Goal: Navigation & Orientation: Understand site structure

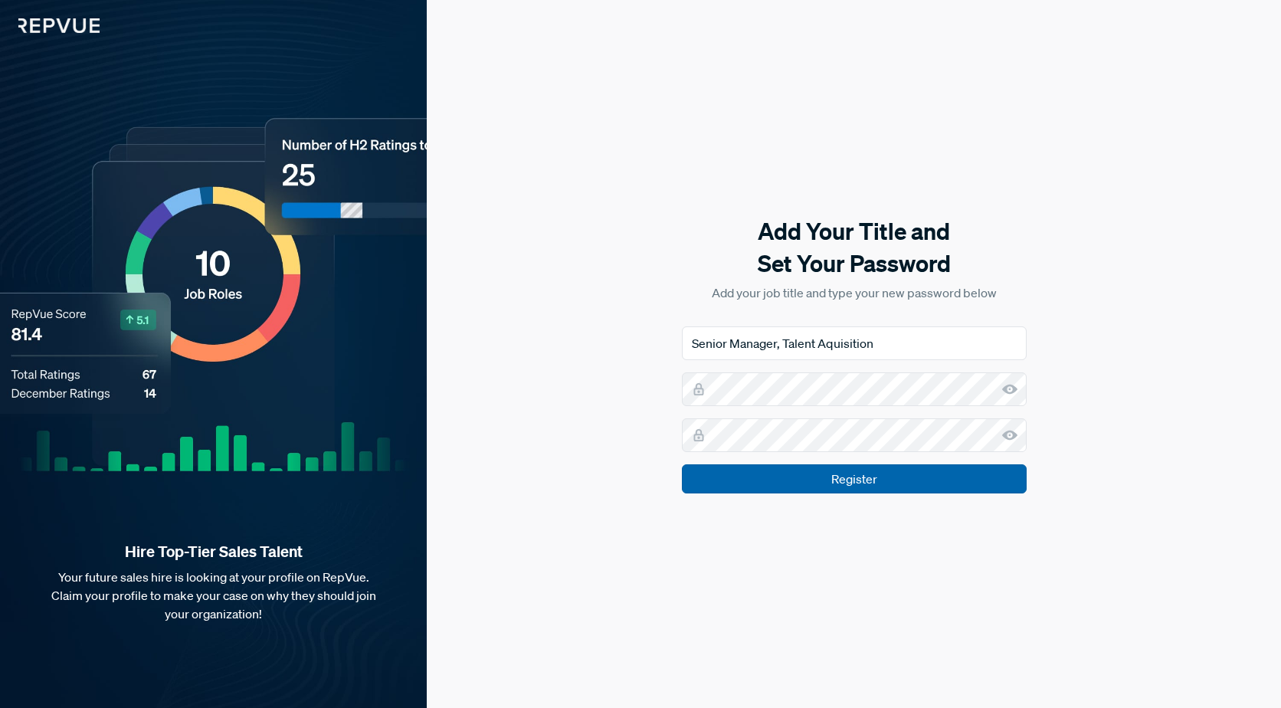
click at [875, 484] on input "Register" at bounding box center [854, 478] width 345 height 29
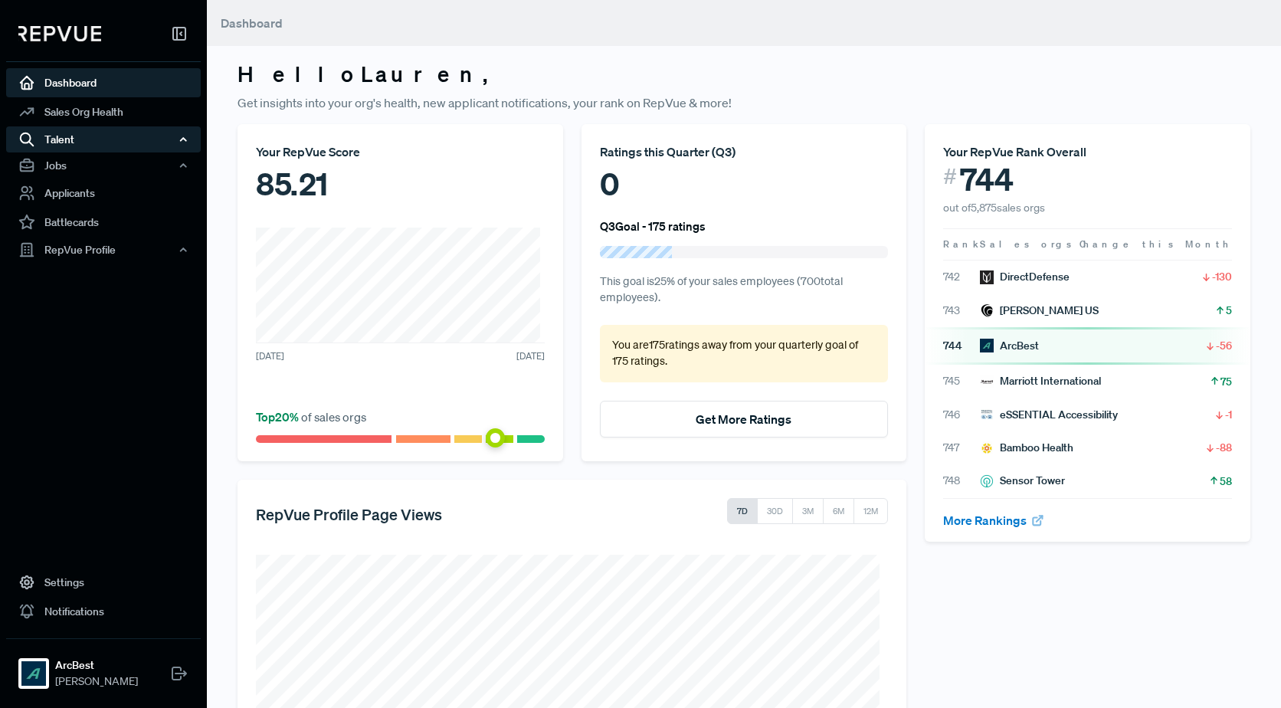
click at [117, 138] on div "Talent" at bounding box center [103, 139] width 195 height 26
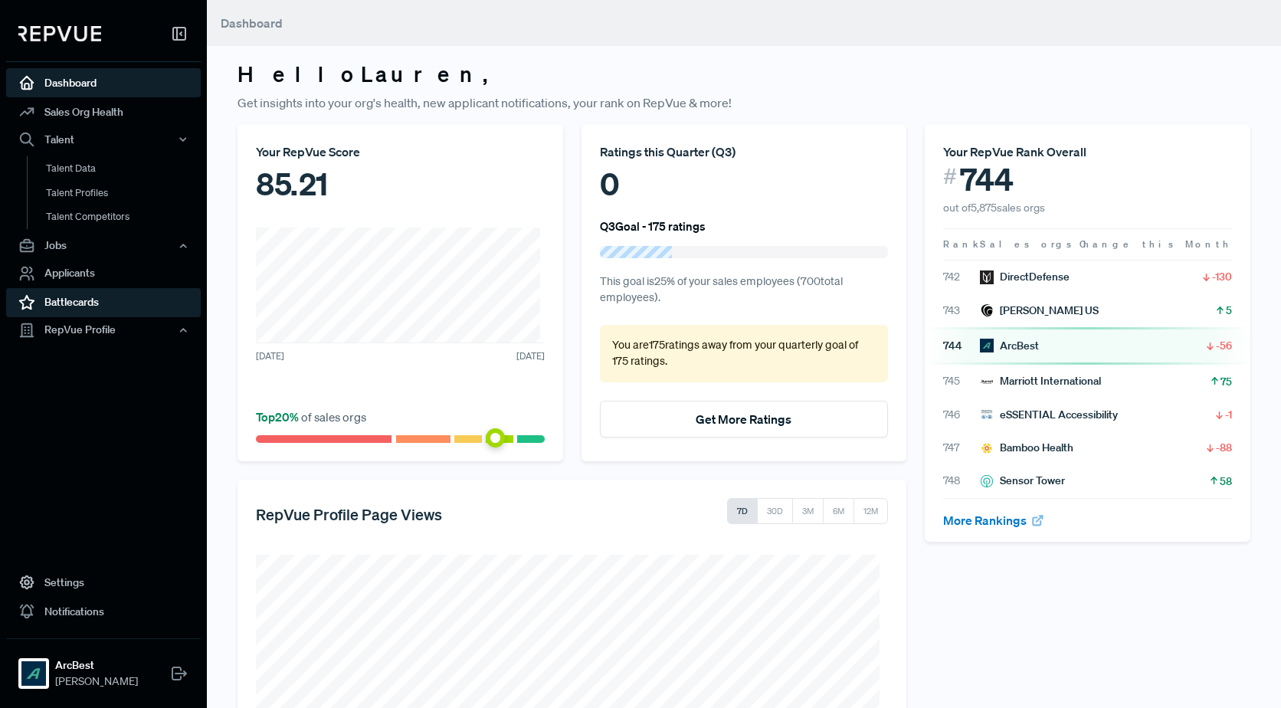
click at [70, 303] on link "Battlecards" at bounding box center [103, 302] width 195 height 29
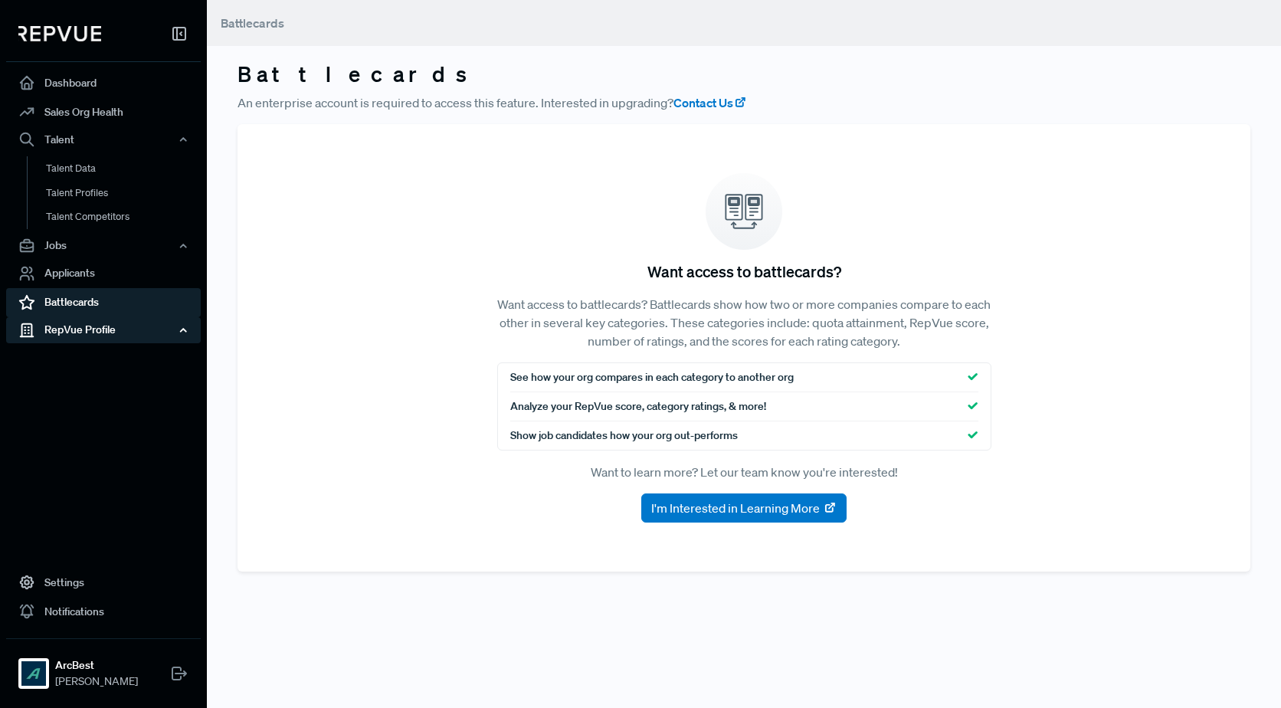
click at [57, 333] on div "RepVue Profile" at bounding box center [103, 330] width 195 height 26
click at [67, 378] on link "Reviews" at bounding box center [124, 383] width 195 height 25
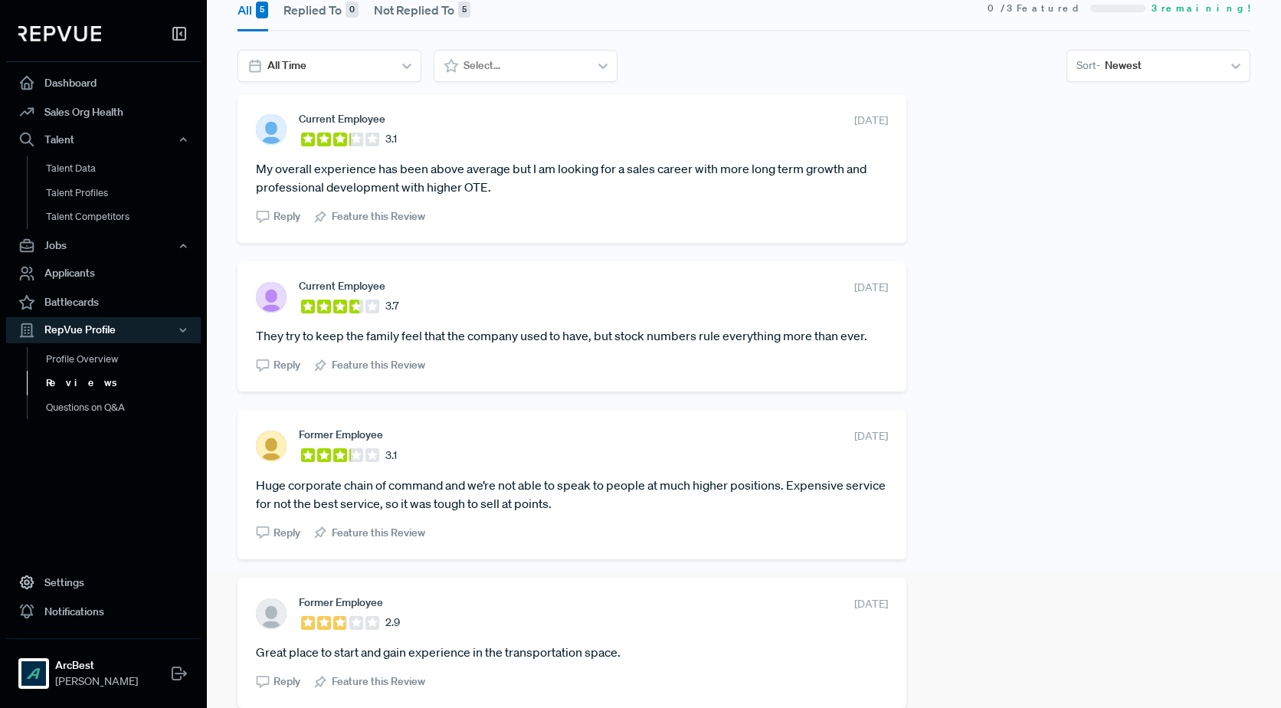
scroll to position [44, 0]
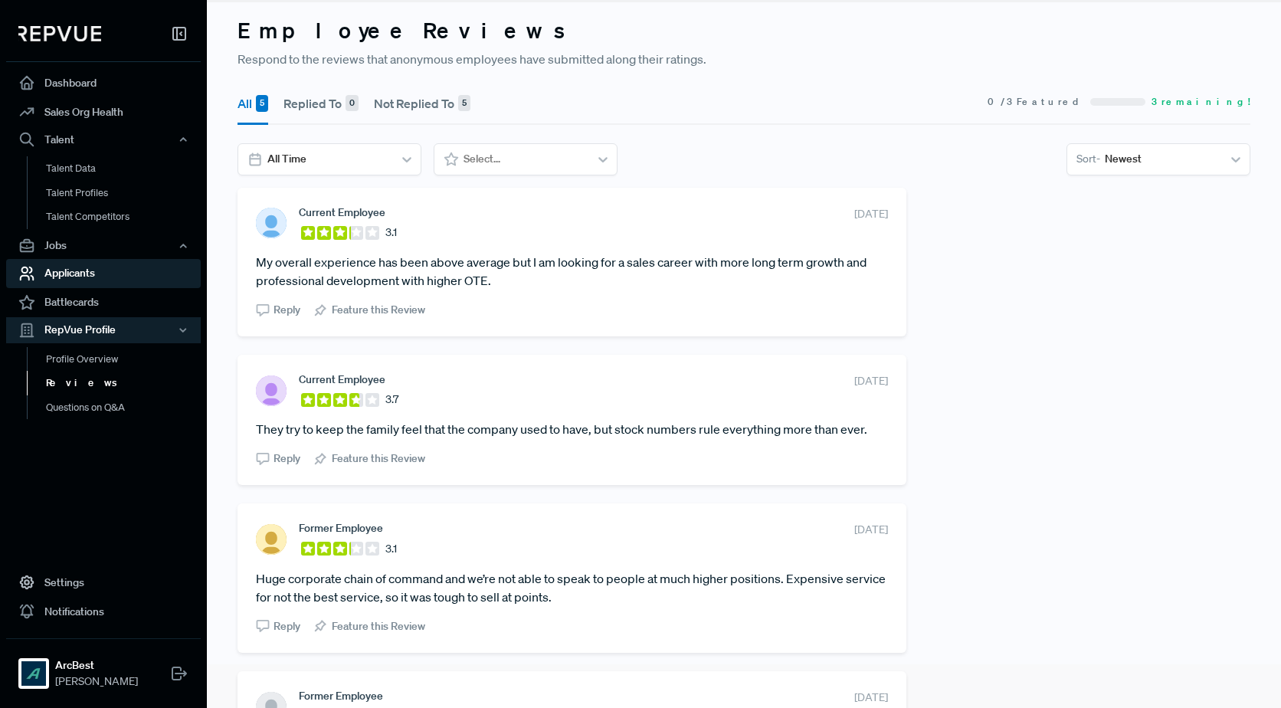
click at [87, 277] on link "Applicants" at bounding box center [103, 273] width 195 height 29
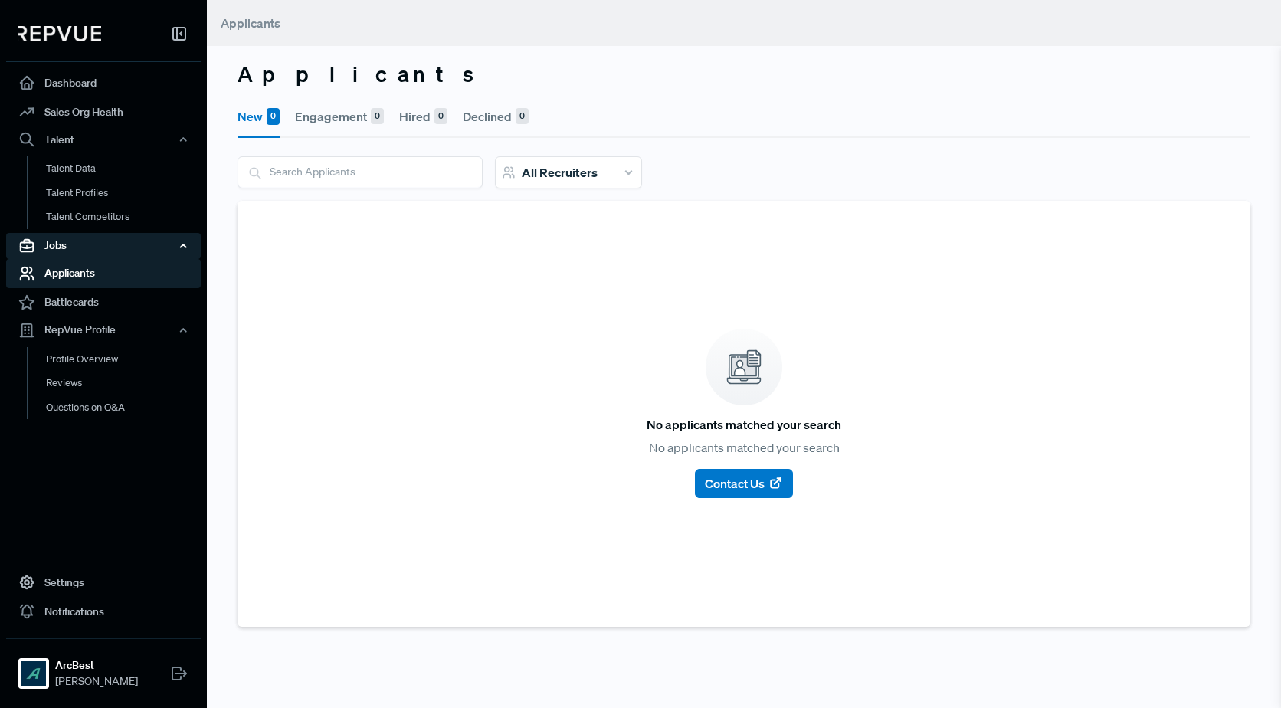
click at [71, 246] on div "Jobs" at bounding box center [103, 246] width 195 height 26
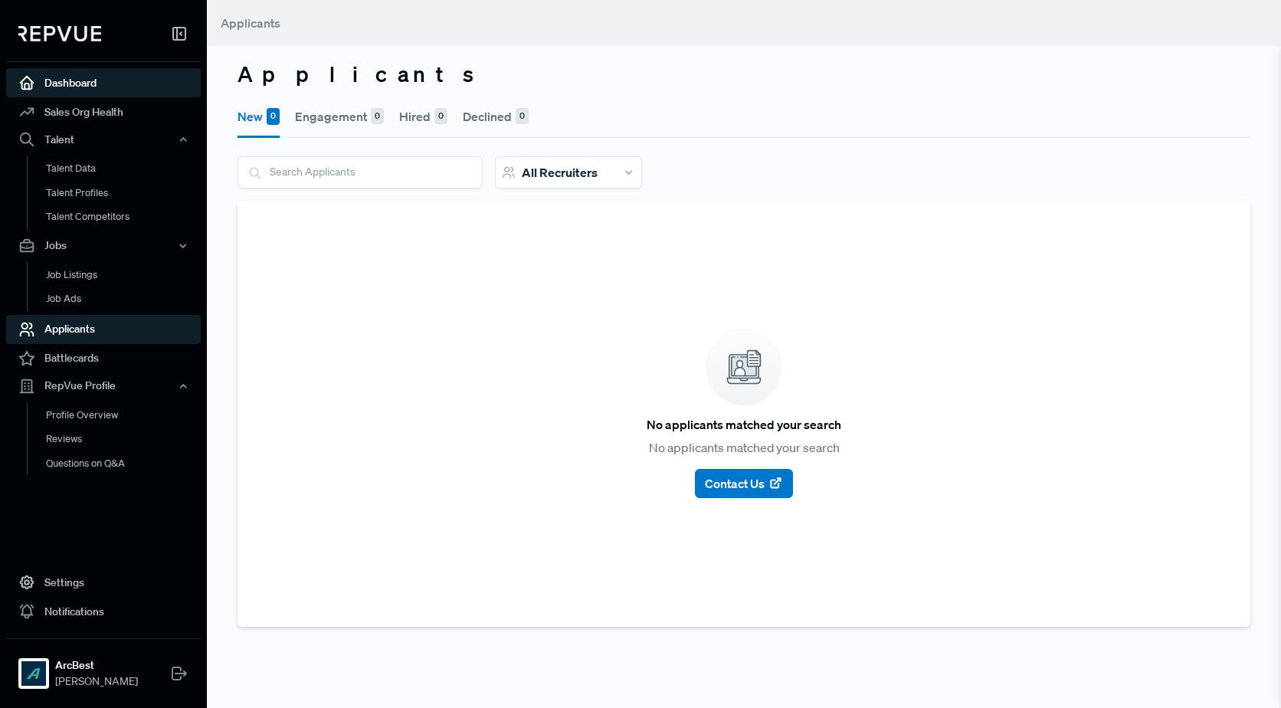
click at [43, 80] on link "Dashboard" at bounding box center [103, 82] width 195 height 29
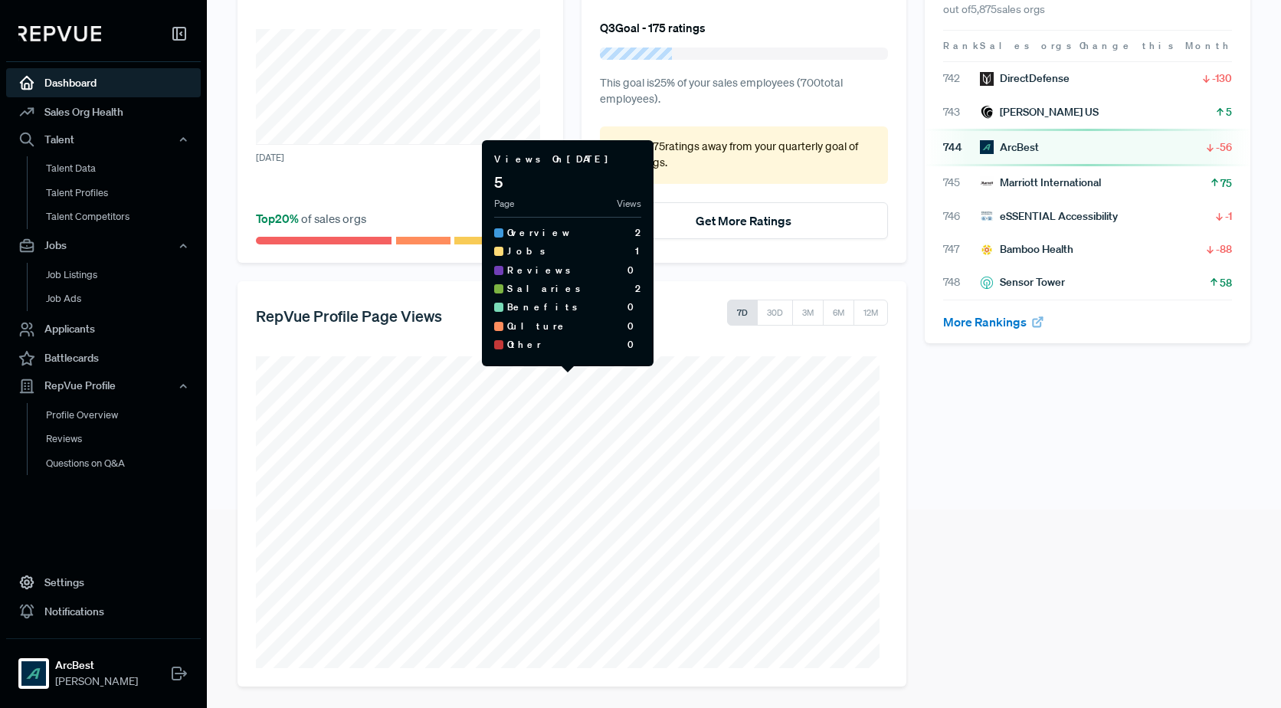
scroll to position [202, 0]
